Goal: Entertainment & Leisure: Consume media (video, audio)

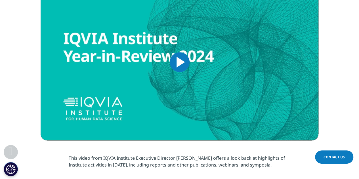
scroll to position [219, 0]
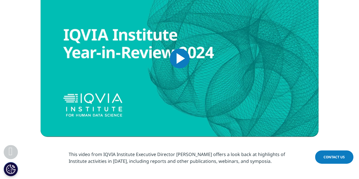
click at [158, 60] on img "Video Player" at bounding box center [180, 58] width 278 height 157
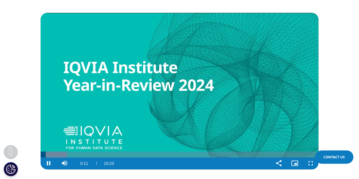
scroll to position [200, 0]
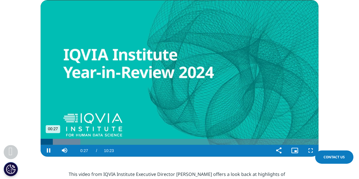
click at [73, 142] on div "Loaded : 14.30% 01:13 00:27" at bounding box center [180, 142] width 278 height 6
click at [95, 142] on div "Loaded : 14.30% 02:02 01:13" at bounding box center [180, 142] width 278 height 6
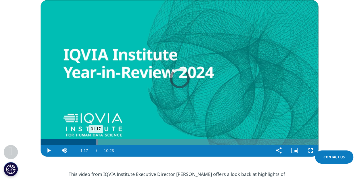
click at [75, 142] on div "01:17" at bounding box center [68, 142] width 55 height 6
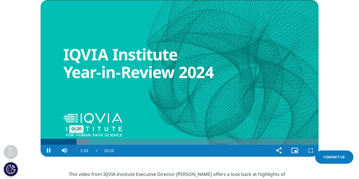
click at [63, 142] on div "01:20" at bounding box center [59, 142] width 36 height 6
click at [80, 141] on div "Loaded : 19.08% 01:27 00:52" at bounding box center [180, 142] width 278 height 6
click at [91, 141] on div "Progress Bar" at bounding box center [86, 142] width 39 height 6
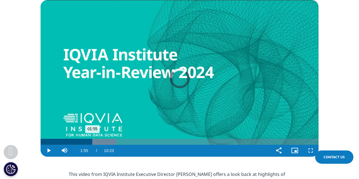
click at [112, 140] on div "Loaded : 27.26% 02:41 01:55" at bounding box center [180, 142] width 278 height 6
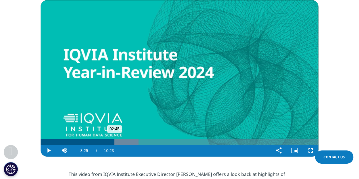
click at [132, 142] on div "Progress Bar" at bounding box center [119, 142] width 37 height 6
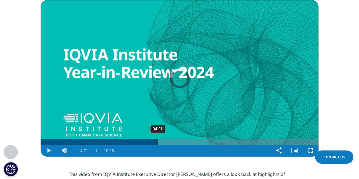
click at [157, 142] on div "Loaded : 40.09% 04:21 04:21" at bounding box center [180, 142] width 278 height 6
click at [181, 142] on div "Progress Bar" at bounding box center [171, 142] width 30 height 6
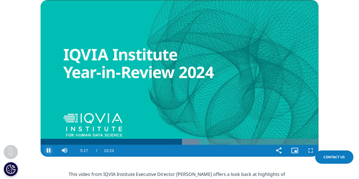
click at [49, 151] on span "Video Player" at bounding box center [49, 151] width 16 height 0
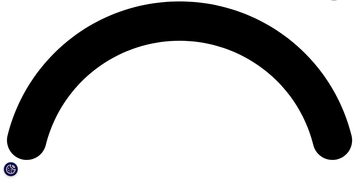
scroll to position [710, 0]
